Goal: Browse casually

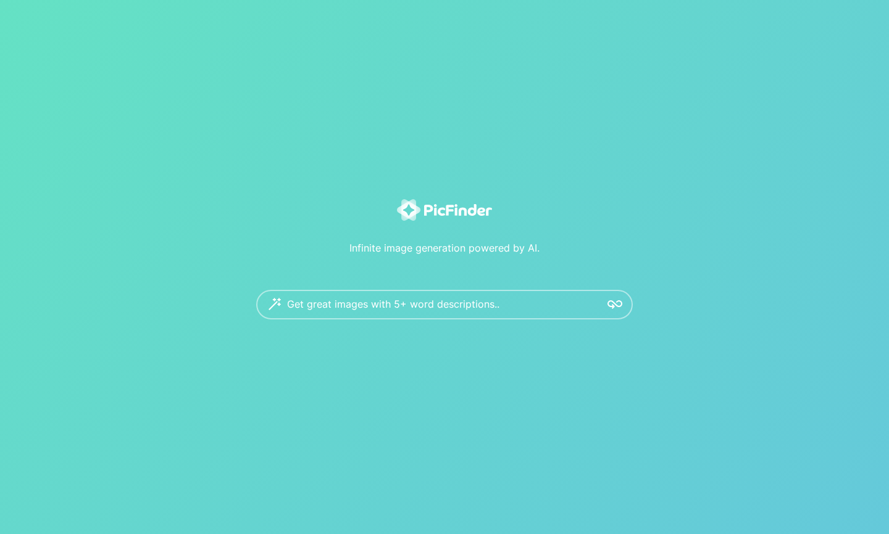
drag, startPoint x: 0, startPoint y: 0, endPoint x: 701, endPoint y: 299, distance: 762.0
click at [701, 299] on div "Infinite image generation powered by AI. Get great images with 5+ word descript…" at bounding box center [445, 259] width 766 height 120
click at [696, 342] on div "Infinite image generation powered by AI. Get great images with 5+ word descript…" at bounding box center [444, 267] width 889 height 534
click at [705, 331] on div "Infinite image generation powered by AI. Get great images with 5+ word descript…" at bounding box center [444, 267] width 889 height 534
drag, startPoint x: 692, startPoint y: 318, endPoint x: 696, endPoint y: 338, distance: 20.7
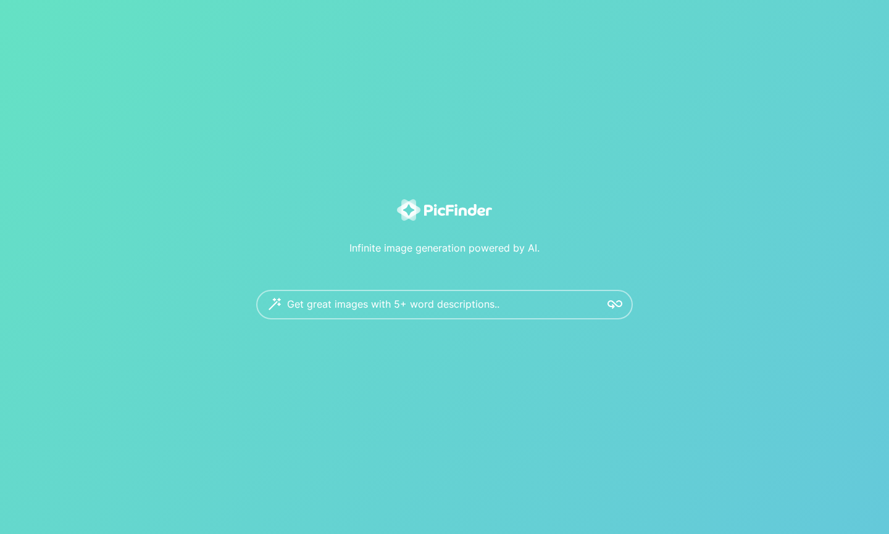
click at [696, 338] on div "Infinite image generation powered by AI. Get great images with 5+ word descript…" at bounding box center [444, 267] width 889 height 534
drag, startPoint x: 668, startPoint y: 265, endPoint x: 676, endPoint y: 264, distance: 8.1
drag, startPoint x: 676, startPoint y: 264, endPoint x: 691, endPoint y: 267, distance: 15.6
click at [691, 267] on div "Infinite image generation powered by AI. Get great images with 5+ word descript…" at bounding box center [445, 259] width 766 height 120
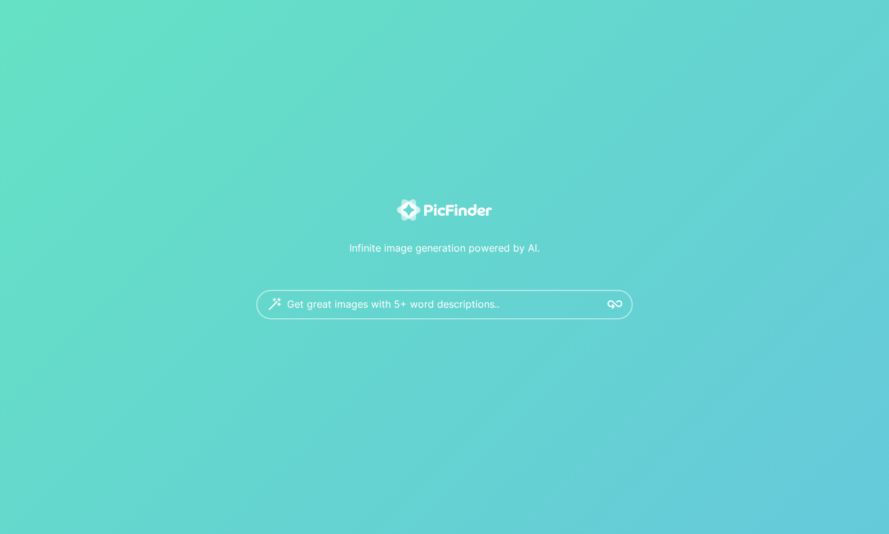
click at [691, 267] on div "Infinite image generation powered by AI. Get great images with 5+ word descript…" at bounding box center [445, 259] width 766 height 120
click at [702, 281] on div "Infinite image generation powered by AI. Get great images with 5+ word descript…" at bounding box center [445, 259] width 766 height 120
click at [707, 291] on div "Infinite image generation powered by AI. Get great images with 5+ word descript…" at bounding box center [445, 259] width 766 height 120
click at [708, 292] on div "Infinite image generation powered by AI. Get great images with 5+ word descript…" at bounding box center [445, 259] width 766 height 120
drag, startPoint x: 708, startPoint y: 286, endPoint x: 701, endPoint y: 278, distance: 10.5
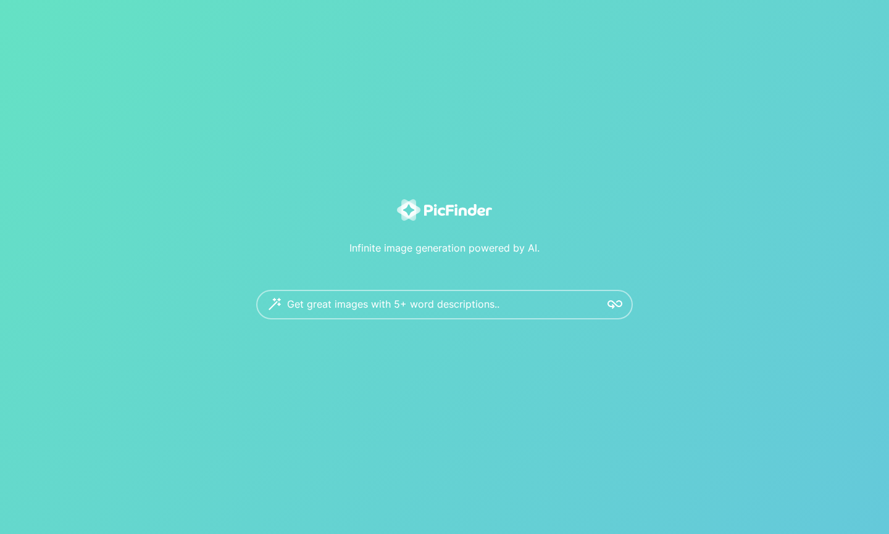
click at [704, 280] on div "Infinite image generation powered by AI. Get great images with 5+ word descript…" at bounding box center [445, 259] width 766 height 120
drag, startPoint x: 710, startPoint y: -21, endPoint x: 745, endPoint y: 32, distance: 63.7
click at [745, 32] on div "Infinite image generation powered by AI. Get great images with 5+ word descript…" at bounding box center [444, 267] width 889 height 534
drag, startPoint x: 739, startPoint y: 35, endPoint x: 733, endPoint y: 71, distance: 36.9
click at [733, 71] on div "Infinite image generation powered by AI. Get great images with 5+ word descript…" at bounding box center [444, 267] width 889 height 534
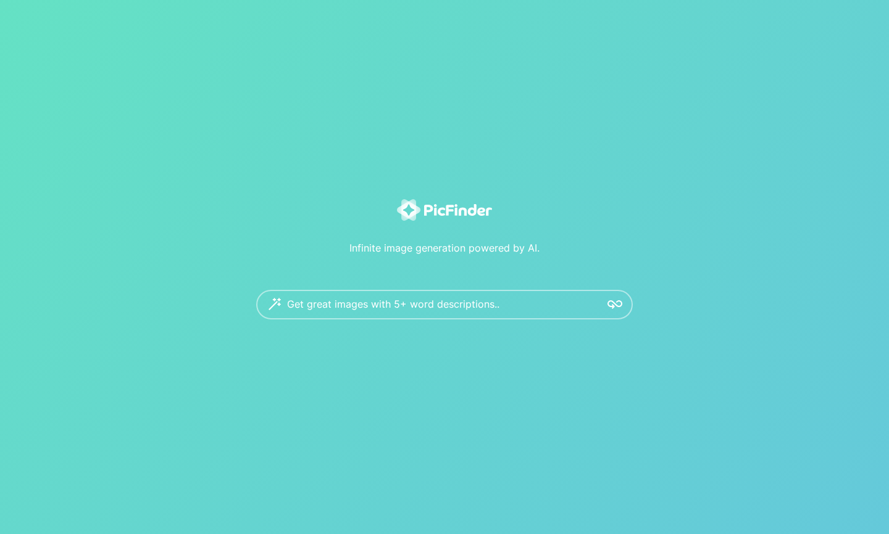
click at [709, 106] on div "Infinite image generation powered by AI. Get great images with 5+ word descript…" at bounding box center [444, 267] width 889 height 534
